Goal: Transaction & Acquisition: Purchase product/service

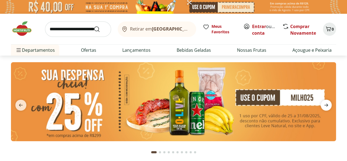
click at [329, 105] on icon "next" at bounding box center [326, 105] width 7 height 7
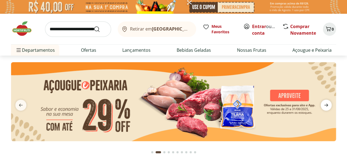
click at [329, 105] on icon "next" at bounding box center [326, 105] width 7 height 7
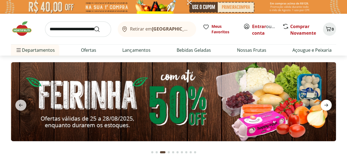
click at [329, 105] on icon "next" at bounding box center [326, 105] width 7 height 7
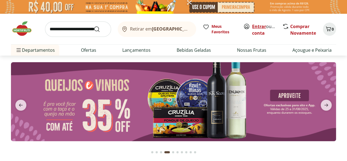
click at [262, 28] on link "Entrar" at bounding box center [259, 26] width 14 height 6
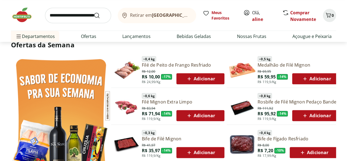
scroll to position [274, 0]
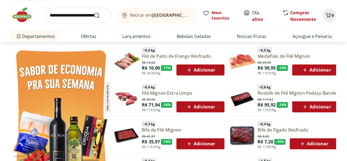
click at [203, 69] on span "Adicionar" at bounding box center [200, 69] width 29 height 7
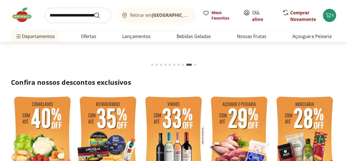
scroll to position [55, 0]
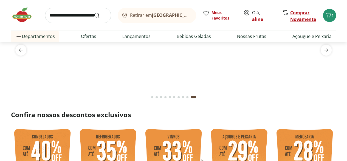
click at [303, 17] on link "Comprar Novamente" at bounding box center [303, 16] width 26 height 13
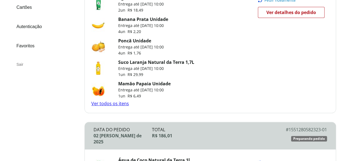
scroll to position [110, 0]
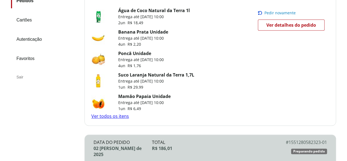
click at [120, 114] on link "Ver todos os itens" at bounding box center [110, 116] width 38 height 6
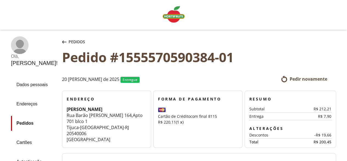
click at [304, 78] on span "Pedir novamente" at bounding box center [309, 79] width 38 height 6
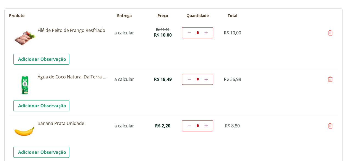
scroll to position [55, 0]
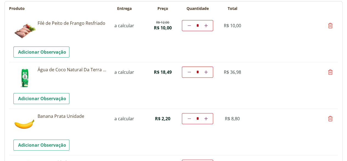
click at [208, 117] on icon at bounding box center [205, 118] width 3 height 3
type input "*"
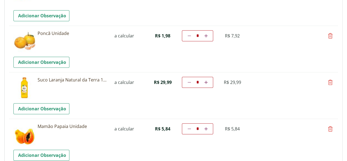
scroll to position [192, 0]
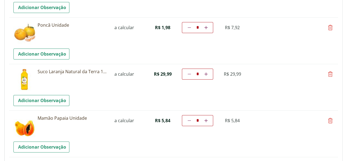
click at [208, 119] on icon at bounding box center [205, 120] width 3 height 3
type input "*"
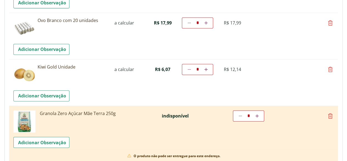
scroll to position [400, 0]
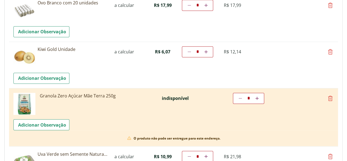
click at [331, 98] on icon at bounding box center [330, 98] width 7 height 7
type input "*"
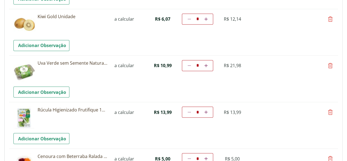
scroll to position [455, 0]
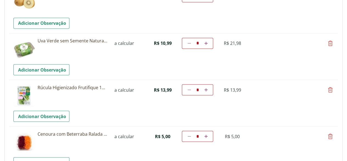
click at [192, 40] on link "Diminuir a quantidade" at bounding box center [189, 43] width 5 height 7
type input "*"
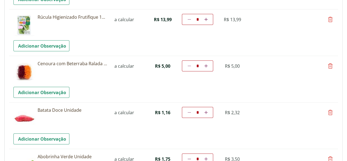
scroll to position [532, 0]
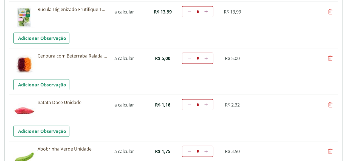
click at [331, 57] on icon at bounding box center [330, 58] width 7 height 7
type input "*"
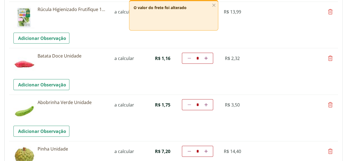
click at [330, 12] on icon at bounding box center [330, 12] width 7 height 7
type input "*"
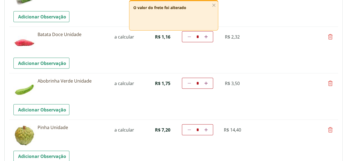
scroll to position [505, 0]
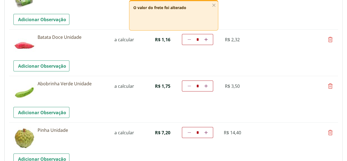
click at [208, 38] on icon at bounding box center [205, 39] width 3 height 3
type input "*"
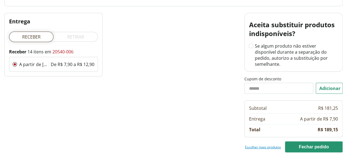
scroll to position [747, 0]
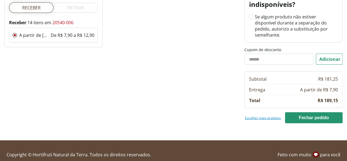
click at [259, 112] on div "Escolher mais produtos Imprimir Fechar pedido Fechar pedido" at bounding box center [294, 117] width 98 height 11
click at [256, 115] on link "Escolher mais produtos" at bounding box center [263, 117] width 36 height 4
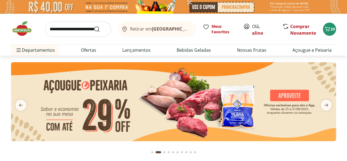
click at [58, 29] on input "search" at bounding box center [78, 28] width 66 height 15
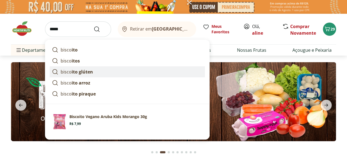
click at [81, 73] on strong "ito glúten" at bounding box center [82, 72] width 21 height 6
type input "**********"
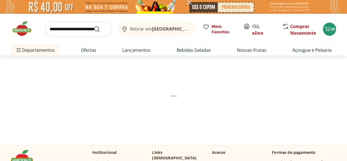
select select "**********"
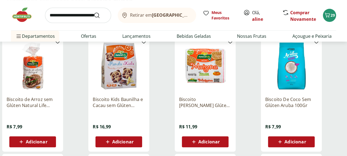
scroll to position [82, 0]
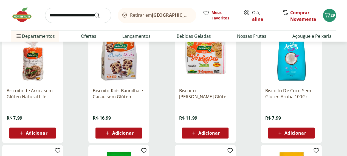
click at [306, 136] on span "Adicionar" at bounding box center [295, 133] width 21 height 4
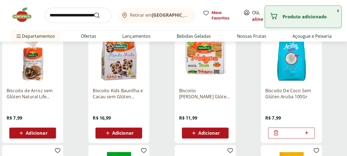
click at [310, 136] on icon at bounding box center [306, 133] width 7 height 7
type input "*"
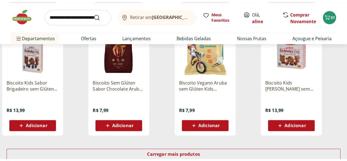
scroll to position [384, 0]
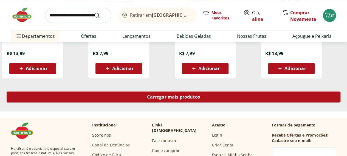
click at [200, 98] on span "Carregar mais produtos" at bounding box center [173, 97] width 53 height 4
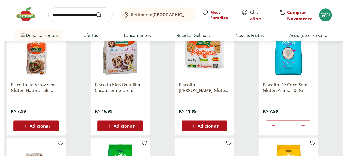
scroll to position [0, 0]
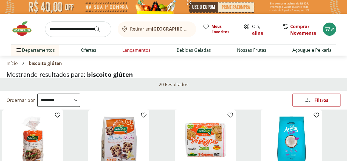
click at [139, 51] on link "Lançamentos" at bounding box center [136, 50] width 28 height 7
select select "**********"
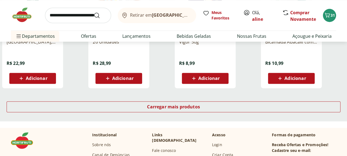
scroll to position [384, 0]
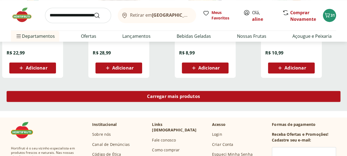
click at [208, 91] on div "Carregar mais produtos" at bounding box center [174, 96] width 334 height 11
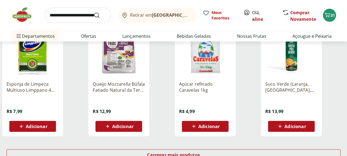
scroll to position [686, 0]
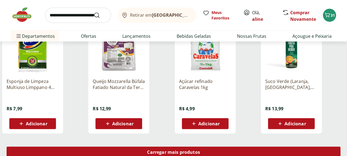
click at [200, 150] on span "Carregar mais produtos" at bounding box center [173, 152] width 53 height 4
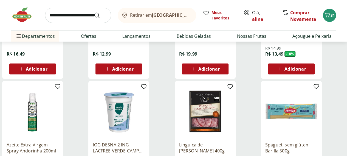
scroll to position [1015, 0]
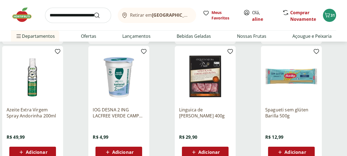
click at [306, 150] on span "Adicionar" at bounding box center [295, 152] width 21 height 4
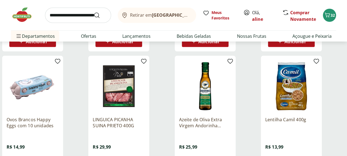
scroll to position [768, 0]
click at [89, 36] on link "Ofertas" at bounding box center [88, 36] width 15 height 7
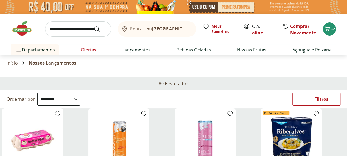
select select "**********"
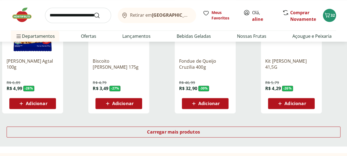
scroll to position [357, 0]
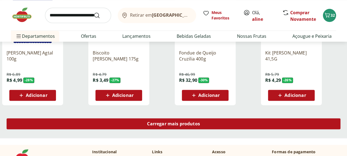
click at [218, 119] on div "Carregar mais produtos" at bounding box center [174, 124] width 334 height 11
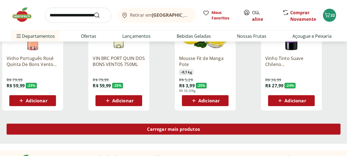
scroll to position [741, 0]
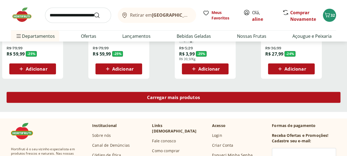
click at [200, 95] on span "Carregar mais produtos" at bounding box center [173, 97] width 53 height 4
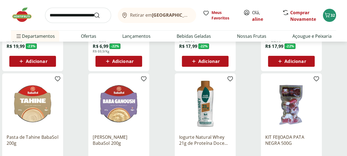
scroll to position [1015, 0]
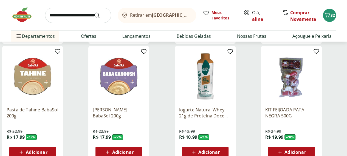
click at [111, 149] on icon at bounding box center [107, 152] width 7 height 7
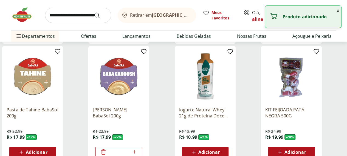
click at [131, 150] on input "*" at bounding box center [119, 153] width 24 height 6
click at [77, 18] on input "search" at bounding box center [78, 15] width 66 height 15
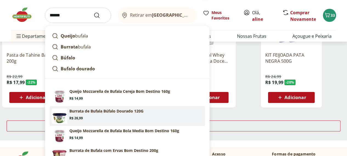
scroll to position [1098, 0]
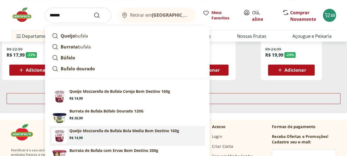
click at [105, 130] on p "Queijo Mozzarella de Bufala Bola Media Bom Destino 160g" at bounding box center [124, 130] width 110 height 5
type input "**********"
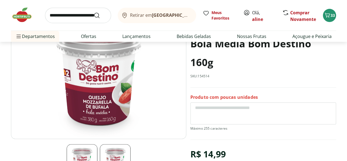
scroll to position [82, 0]
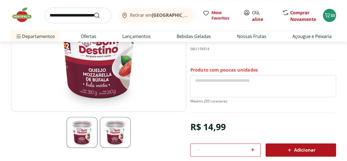
click at [316, 149] on div "Adicionar" at bounding box center [301, 150] width 62 height 10
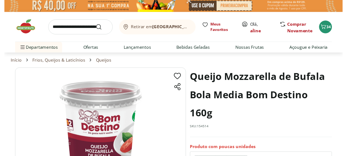
scroll to position [0, 0]
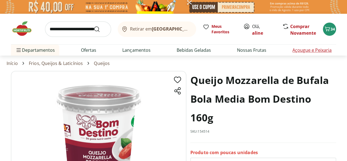
click at [297, 48] on link "Açougue e Peixaria" at bounding box center [311, 50] width 39 height 7
select select "**********"
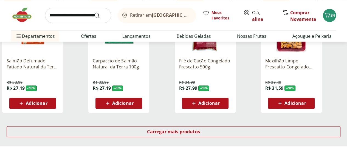
scroll to position [357, 0]
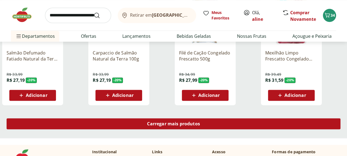
click at [229, 119] on link "Carregar mais produtos" at bounding box center [174, 125] width 334 height 13
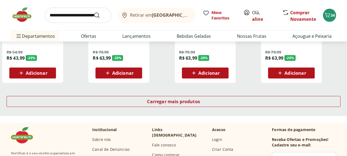
scroll to position [741, 0]
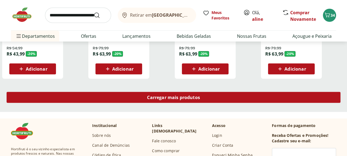
click at [200, 95] on span "Carregar mais produtos" at bounding box center [173, 97] width 53 height 4
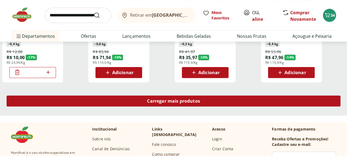
scroll to position [1098, 0]
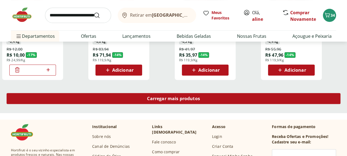
click at [200, 97] on span "Carregar mais produtos" at bounding box center [173, 99] width 53 height 4
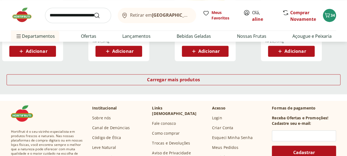
scroll to position [1509, 0]
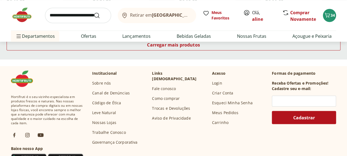
click at [53, 13] on input "search" at bounding box center [78, 15] width 66 height 15
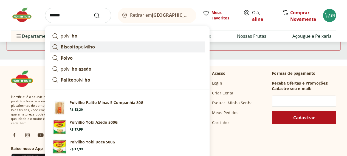
click at [63, 47] on strong "Biscoito" at bounding box center [70, 47] width 18 height 6
type input "**********"
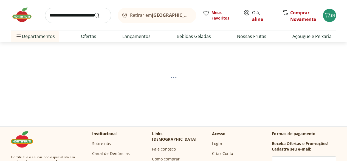
select select "**********"
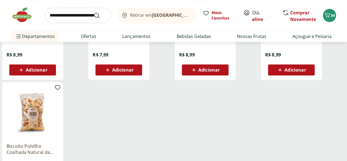
scroll to position [137, 0]
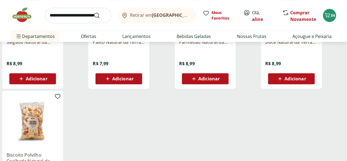
click at [138, 83] on div "Adicionar" at bounding box center [119, 79] width 38 height 10
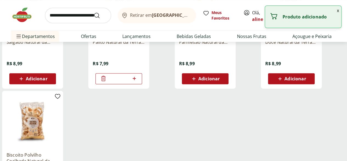
click at [138, 81] on icon at bounding box center [134, 78] width 7 height 7
type input "*"
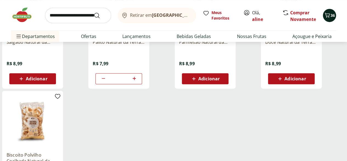
click at [327, 17] on icon "Carrinho" at bounding box center [327, 15] width 7 height 7
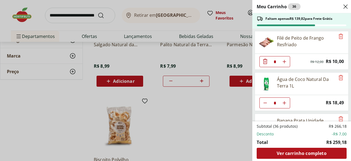
click at [65, 117] on div "Meu Carrinho 36 Faltam apenas R$ 139,82 para Frete Grátis Filé de Peito de Fran…" at bounding box center [175, 80] width 351 height 161
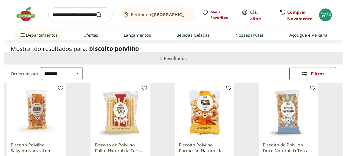
scroll to position [0, 0]
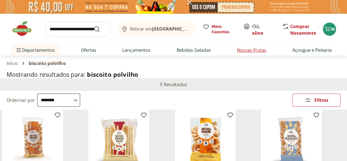
click at [250, 52] on link "Nossas Frutas" at bounding box center [251, 50] width 29 height 7
select select "**********"
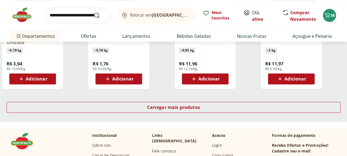
scroll to position [384, 0]
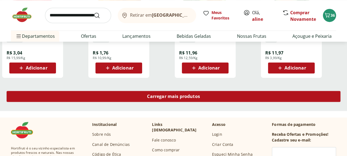
click at [200, 94] on span "Carregar mais produtos" at bounding box center [173, 96] width 53 height 4
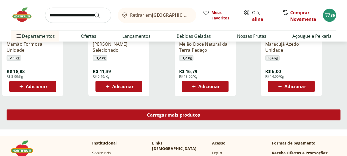
scroll to position [741, 0]
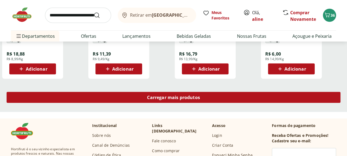
click at [200, 95] on span "Carregar mais produtos" at bounding box center [173, 97] width 53 height 4
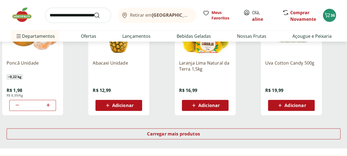
scroll to position [1070, 0]
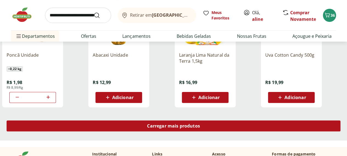
click at [200, 124] on span "Carregar mais produtos" at bounding box center [173, 126] width 53 height 4
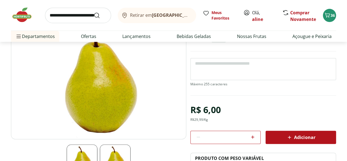
scroll to position [82, 0]
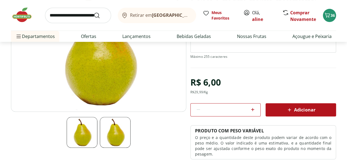
click at [75, 13] on input "search" at bounding box center [78, 15] width 66 height 15
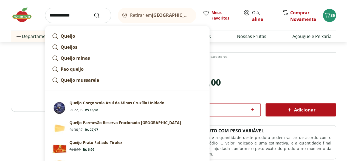
type input "**********"
click at [94, 12] on button "Submit Search" at bounding box center [100, 15] width 13 height 7
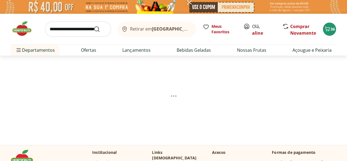
select select "**********"
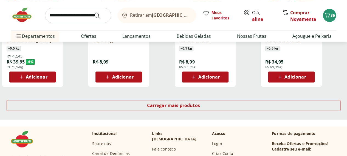
scroll to position [384, 0]
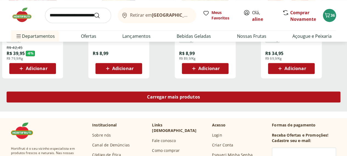
click at [200, 99] on span "Carregar mais produtos" at bounding box center [173, 97] width 53 height 4
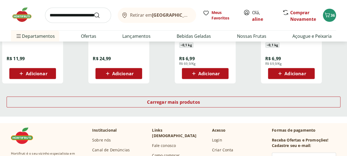
scroll to position [741, 0]
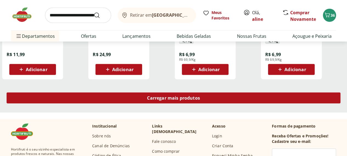
click at [218, 106] on link "Carregar mais produtos" at bounding box center [174, 99] width 334 height 13
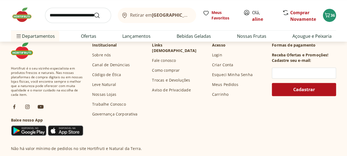
scroll to position [1152, 0]
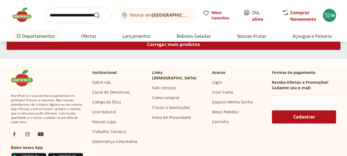
click at [209, 50] on div "Carregar mais produtos" at bounding box center [174, 44] width 334 height 11
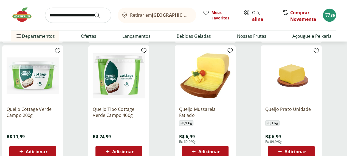
scroll to position [686, 0]
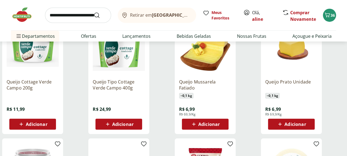
click at [47, 127] on span "Adicionar" at bounding box center [36, 124] width 21 height 4
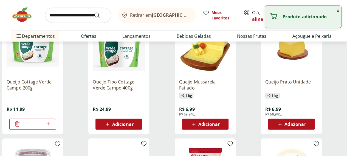
click at [64, 20] on input "search" at bounding box center [78, 15] width 66 height 15
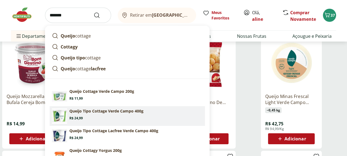
scroll to position [796, 0]
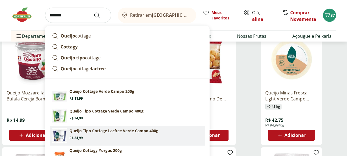
click at [115, 131] on p "Queijo Tipo Cottage Lacfree Verde Campo 400g" at bounding box center [113, 130] width 89 height 5
type input "**********"
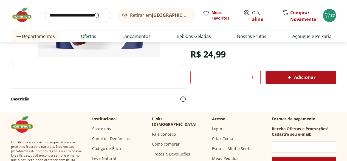
scroll to position [55, 0]
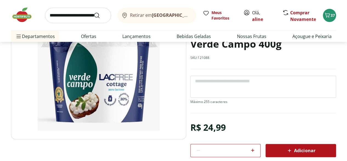
click at [75, 16] on input "search" at bounding box center [78, 15] width 66 height 15
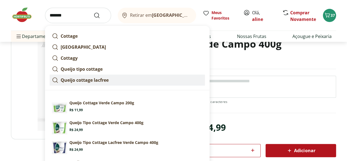
click at [90, 84] on link "Queijo cottage lacfree" at bounding box center [127, 79] width 155 height 11
type input "**********"
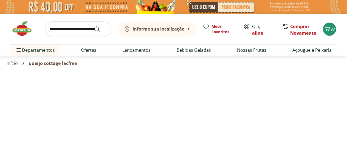
select select "**********"
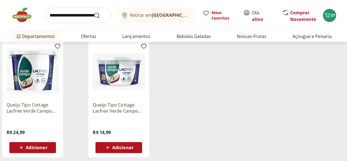
scroll to position [82, 0]
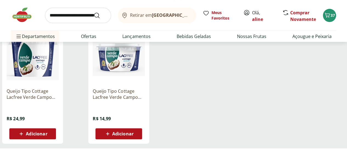
click at [134, 136] on span "Adicionar" at bounding box center [122, 133] width 21 height 4
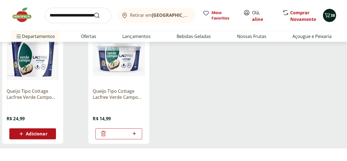
click at [329, 13] on icon "Carrinho" at bounding box center [327, 15] width 5 height 5
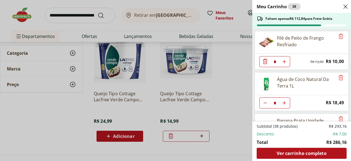
click at [65, 16] on div "Meu Carrinho 38 Faltam apenas R$ 112,84 para Frete Grátis Filé de Peito de Fran…" at bounding box center [175, 80] width 351 height 161
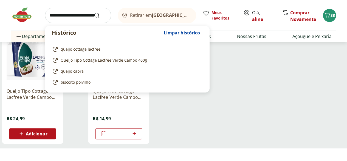
click at [68, 18] on input "search" at bounding box center [78, 15] width 66 height 15
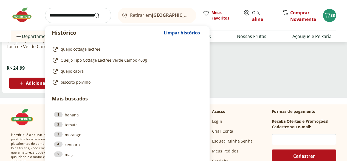
scroll to position [137, 0]
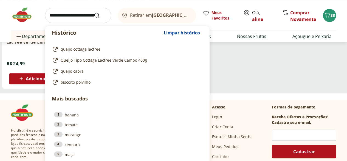
click at [275, 66] on ul "Queijo Tipo Cottage Lacfree Verde Campo 400g R$ 24,99 Adicionar Queijo Tipo Cot…" at bounding box center [173, 32] width 343 height 121
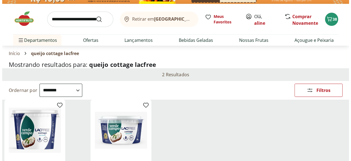
scroll to position [0, 0]
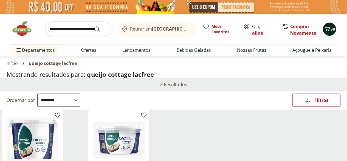
click at [331, 31] on span "38" at bounding box center [333, 28] width 4 height 5
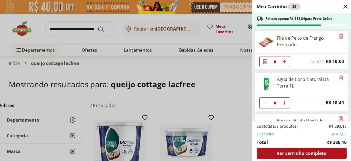
click at [216, 100] on div "Meu Carrinho 38 Faltam apenas R$ 112,84 para Frete Grátis Filé de Peito de Fran…" at bounding box center [175, 80] width 351 height 161
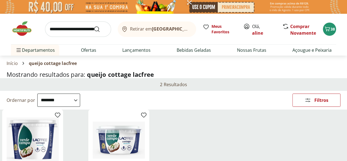
click at [66, 31] on input "search" at bounding box center [78, 28] width 66 height 15
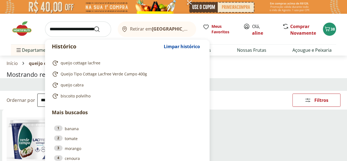
click at [269, 78] on h1 "Mostrando resultados para: queijo cottage lacfree" at bounding box center [174, 74] width 334 height 7
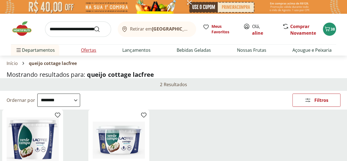
click at [89, 50] on link "Ofertas" at bounding box center [88, 50] width 15 height 7
select select "**********"
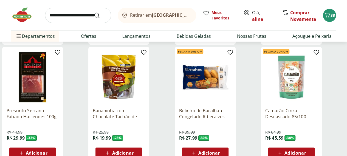
scroll to position [192, 0]
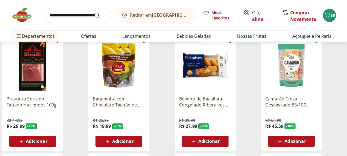
click at [138, 137] on div "Adicionar" at bounding box center [119, 142] width 38 height 10
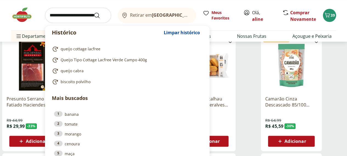
click at [69, 17] on input "search" at bounding box center [78, 15] width 66 height 15
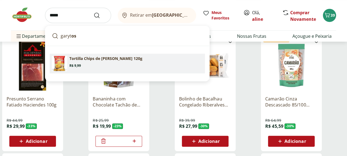
click at [78, 60] on p "Tortilla Chips de [PERSON_NAME] 120g" at bounding box center [105, 58] width 73 height 5
type input "**********"
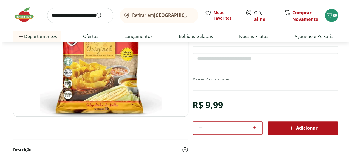
scroll to position [82, 0]
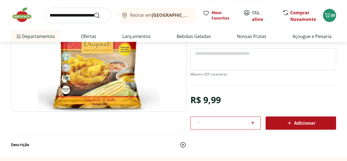
click at [255, 122] on icon at bounding box center [252, 122] width 7 height 7
type input "*"
click at [290, 122] on icon at bounding box center [289, 122] width 3 height 3
click at [332, 16] on span "41" at bounding box center [333, 15] width 4 height 5
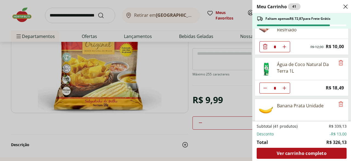
scroll to position [27, 0]
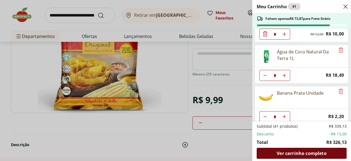
click at [316, 156] on div "Ver carrinho completo" at bounding box center [302, 152] width 90 height 11
